Goal: Task Accomplishment & Management: Complete application form

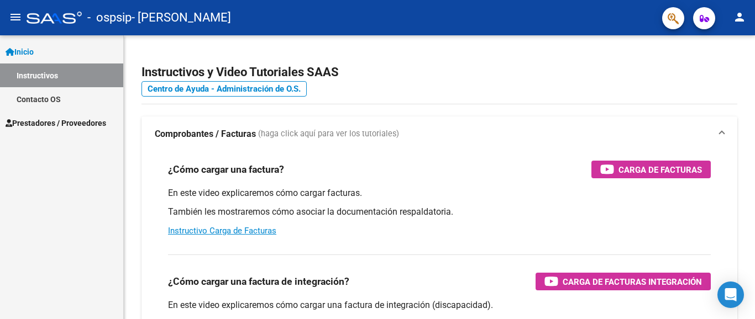
click at [84, 124] on span "Prestadores / Proveedores" at bounding box center [56, 123] width 101 height 12
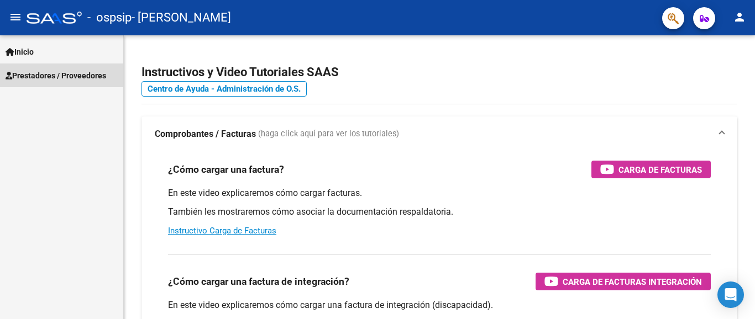
click at [28, 75] on span "Prestadores / Proveedores" at bounding box center [56, 76] width 101 height 12
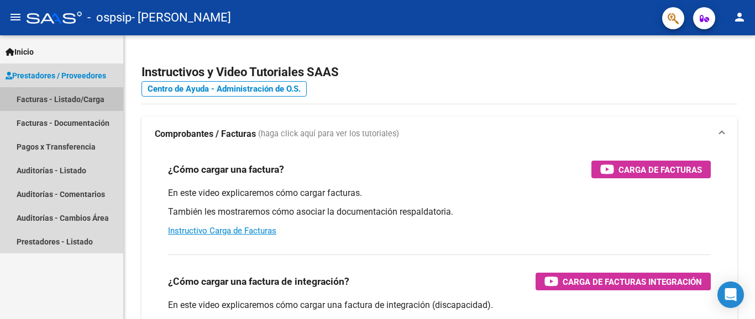
click at [33, 101] on link "Facturas - Listado/Carga" at bounding box center [61, 99] width 123 height 24
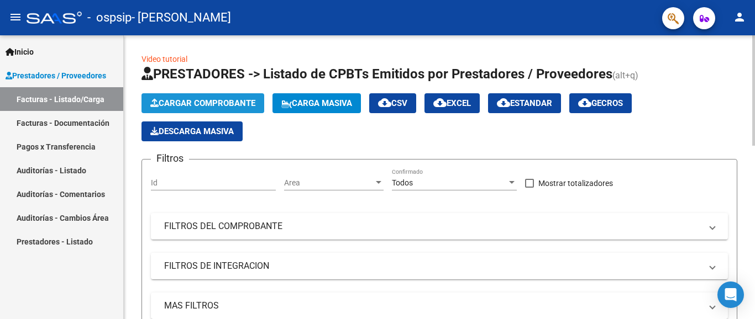
click at [193, 107] on span "Cargar Comprobante" at bounding box center [202, 103] width 105 height 10
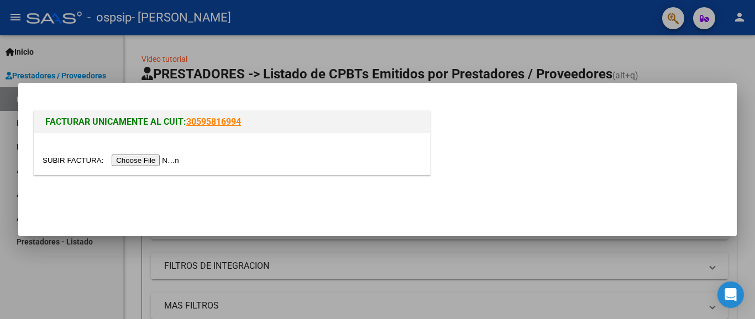
click at [160, 160] on input "file" at bounding box center [113, 161] width 140 height 12
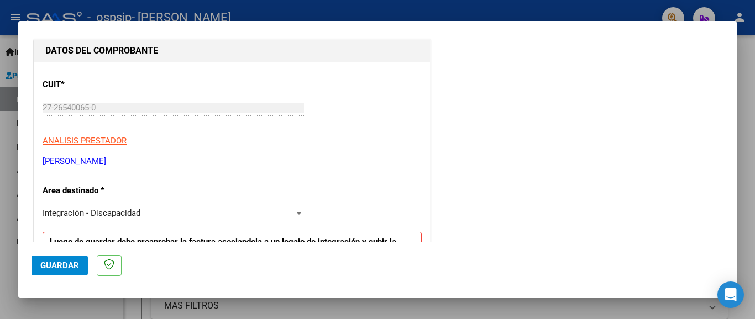
scroll to position [166, 0]
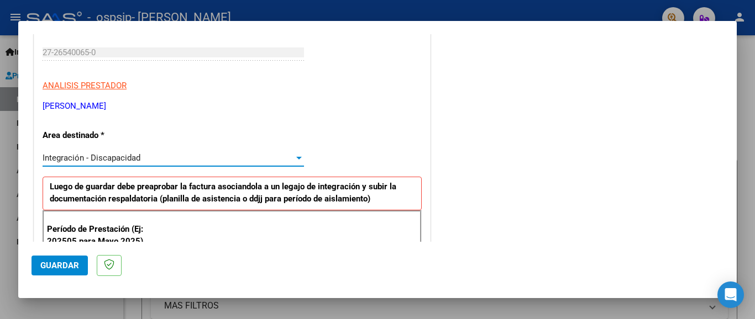
click at [296, 157] on div at bounding box center [299, 158] width 6 height 3
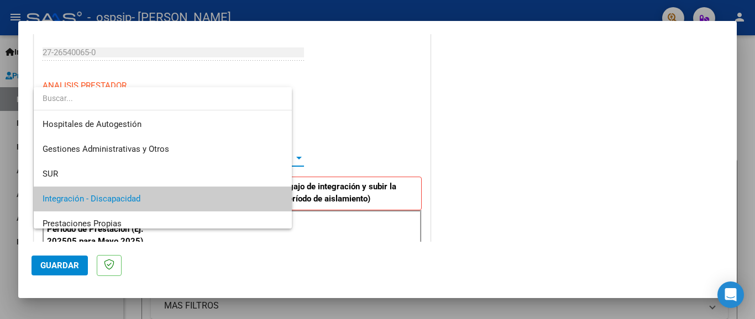
scroll to position [41, 0]
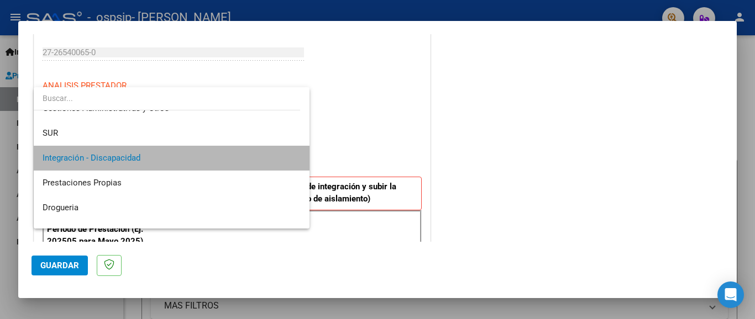
click at [285, 156] on span "Integración - Discapacidad" at bounding box center [172, 158] width 258 height 25
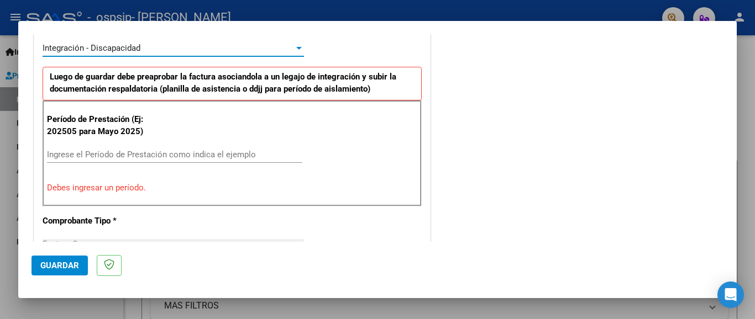
scroll to position [276, 0]
click at [239, 155] on input "Ingrese el Período de Prestación como indica el ejemplo" at bounding box center [174, 154] width 255 height 10
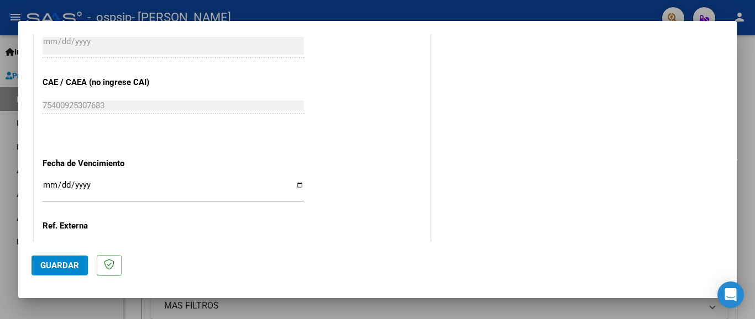
scroll to position [718, 0]
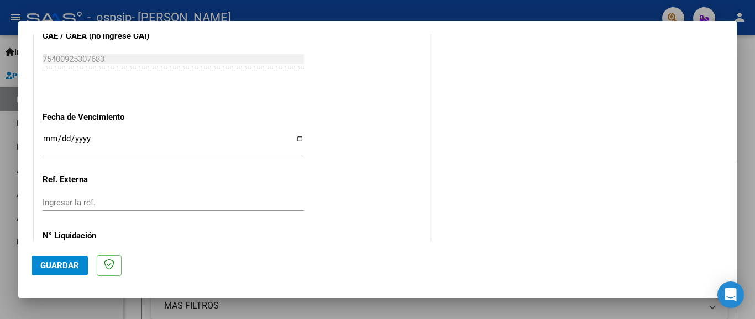
type input "202509"
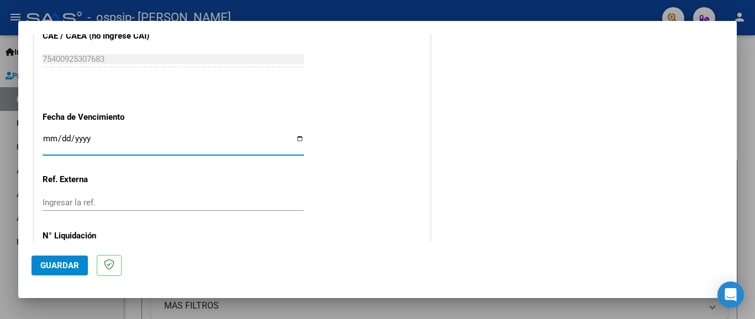
click at [296, 134] on input "Ingresar la fecha" at bounding box center [173, 143] width 261 height 18
type input "[DATE]"
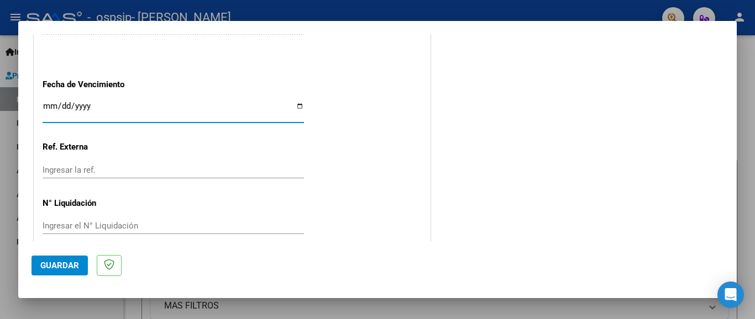
click at [70, 262] on span "Guardar" at bounding box center [59, 266] width 39 height 10
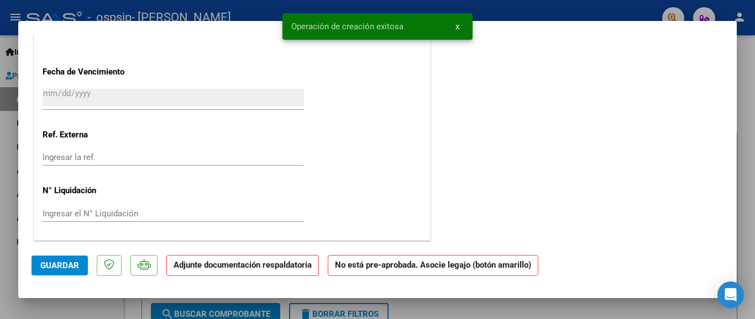
scroll to position [0, 0]
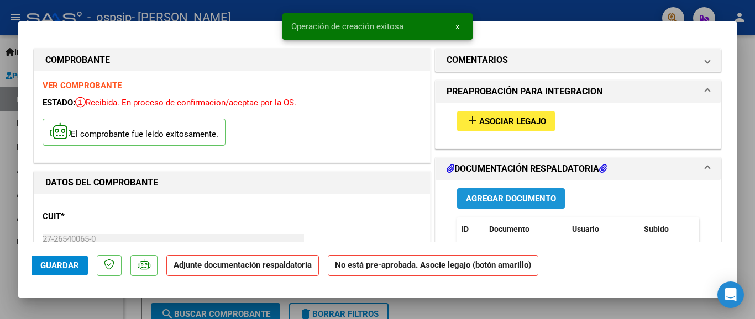
click at [531, 200] on span "Agregar Documento" at bounding box center [511, 199] width 90 height 10
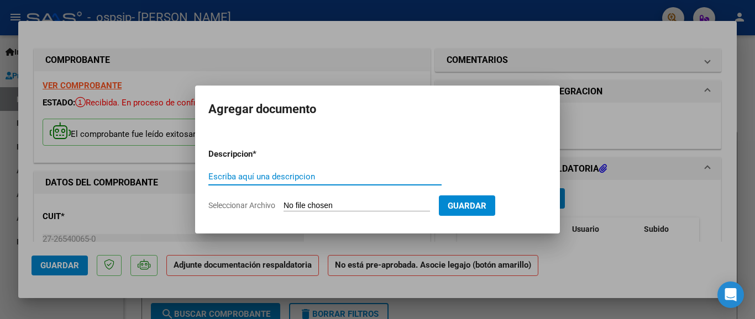
click at [287, 175] on input "Escriba aquí una descripcion" at bounding box center [324, 177] width 233 height 10
type input "asistencia"
click at [342, 210] on input "Seleccionar Archivo" at bounding box center [357, 206] width 146 height 11
type input "C:\fakepath\asistencia [PERSON_NAME].pdf"
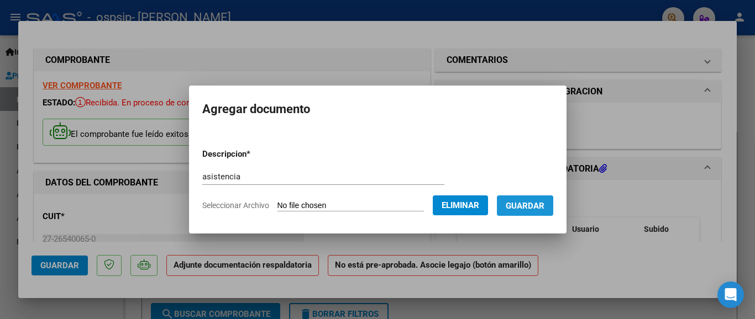
click at [519, 204] on span "Guardar" at bounding box center [525, 206] width 39 height 10
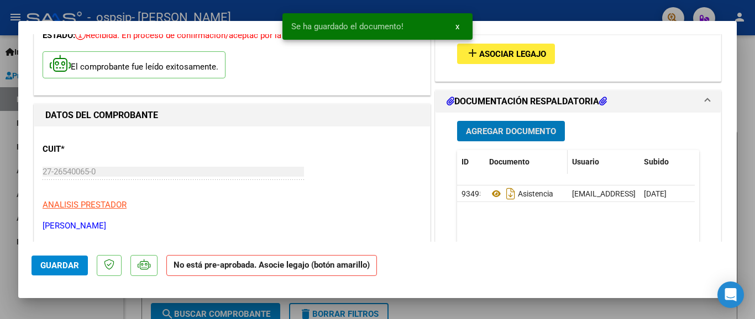
scroll to position [111, 0]
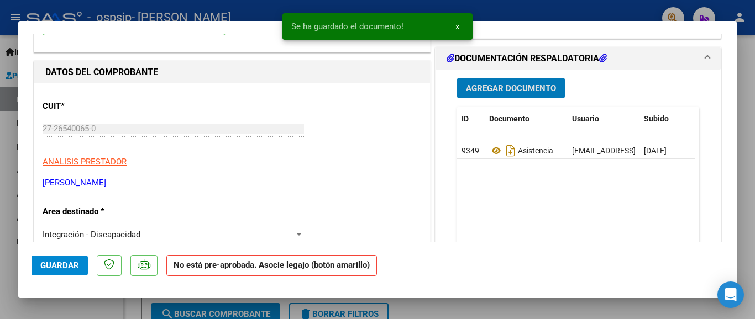
click at [513, 88] on span "Agregar Documento" at bounding box center [511, 88] width 90 height 10
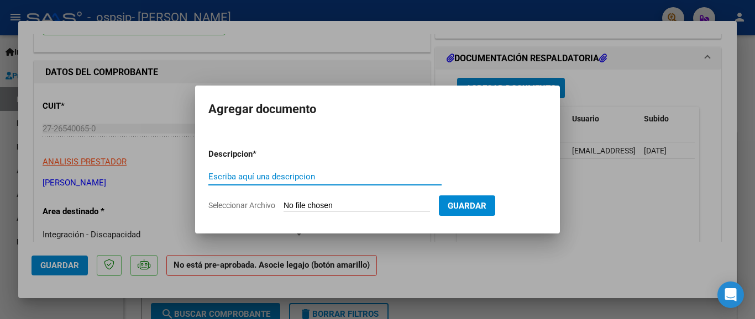
click at [284, 177] on input "Escriba aquí una descripcion" at bounding box center [324, 177] width 233 height 10
type input "autorizacion"
click at [352, 202] on input "Seleccionar Archivo" at bounding box center [357, 206] width 146 height 11
type input "C:\fakepath\[PERSON_NAME] AUTORIZACION PSICOLOGIA 2025 SEGUN RESOLUCION 360 22 …"
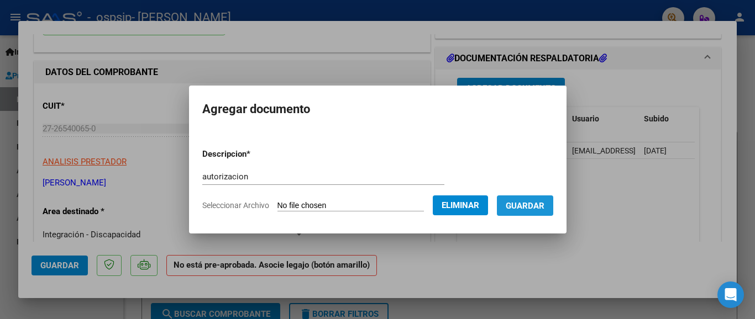
click at [515, 200] on button "Guardar" at bounding box center [525, 206] width 56 height 20
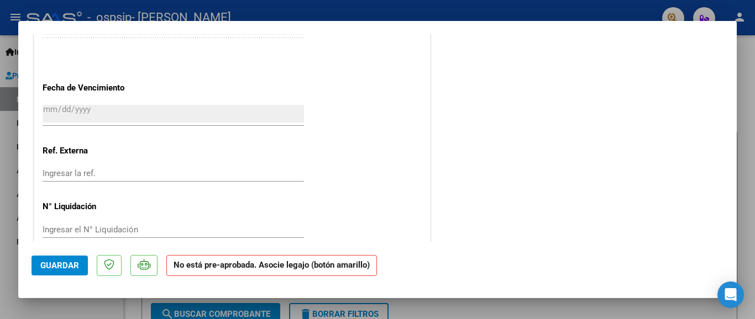
scroll to position [738, 0]
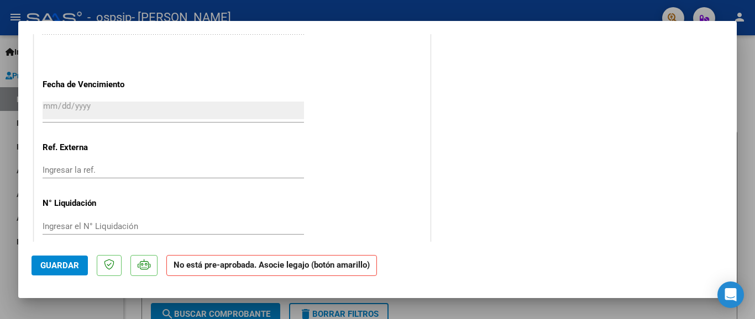
click at [45, 269] on span "Guardar" at bounding box center [59, 266] width 39 height 10
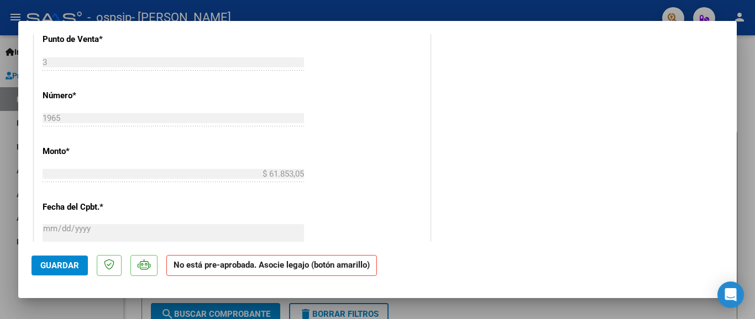
scroll to position [462, 0]
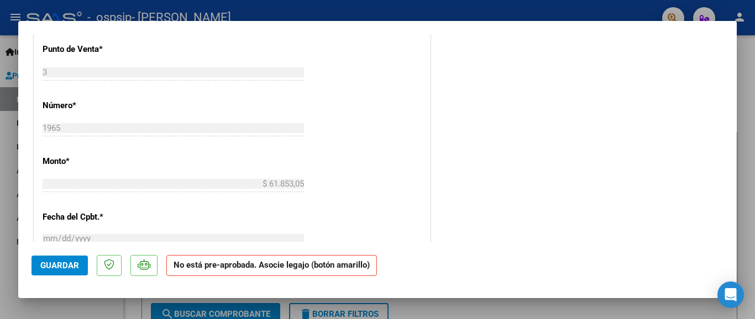
click at [362, 12] on div at bounding box center [377, 159] width 755 height 319
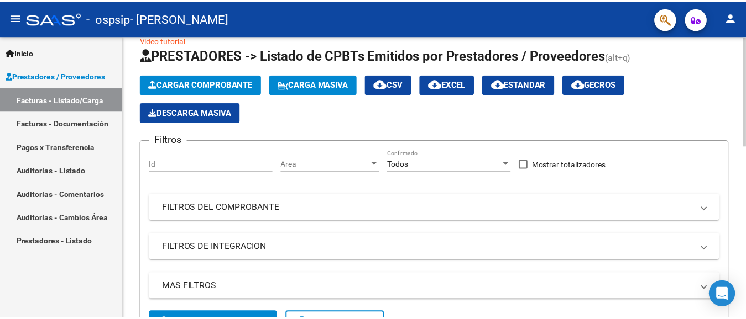
scroll to position [0, 0]
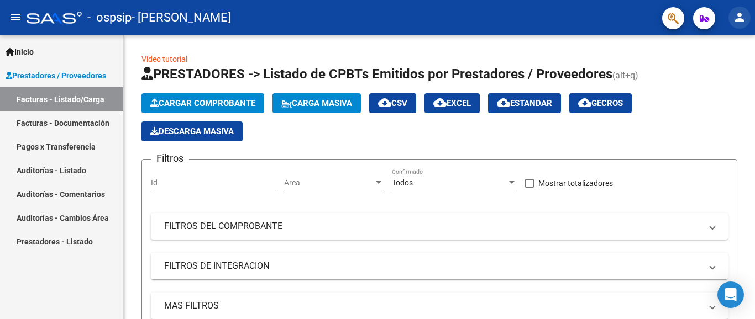
click at [737, 19] on mat-icon "person" at bounding box center [739, 17] width 13 height 13
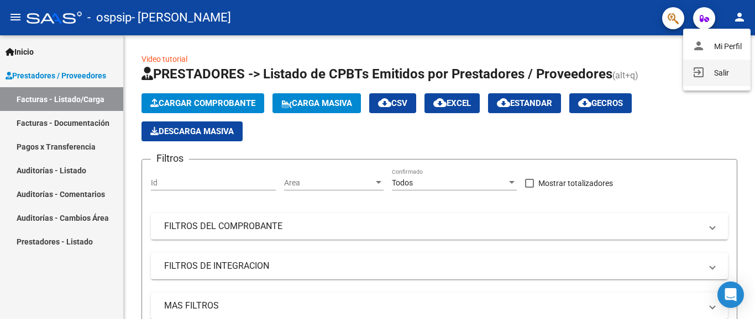
click at [721, 72] on button "exit_to_app Salir" at bounding box center [716, 73] width 67 height 27
